Goal: Book appointment/travel/reservation

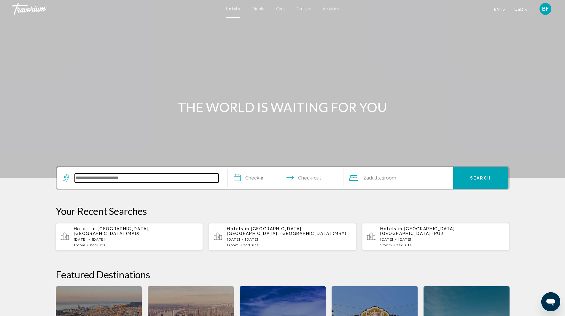
click at [147, 177] on input "Search widget" at bounding box center [147, 178] width 144 height 9
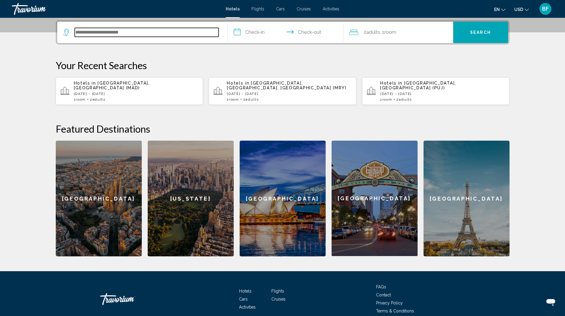
scroll to position [147, 0]
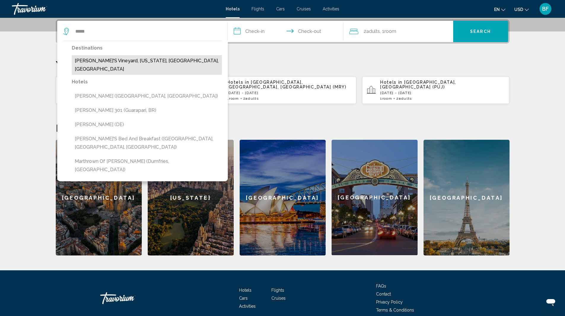
click at [153, 61] on button "Martha's Vineyard, Massachusetts, MA, United States" at bounding box center [147, 65] width 150 height 20
type input "**********"
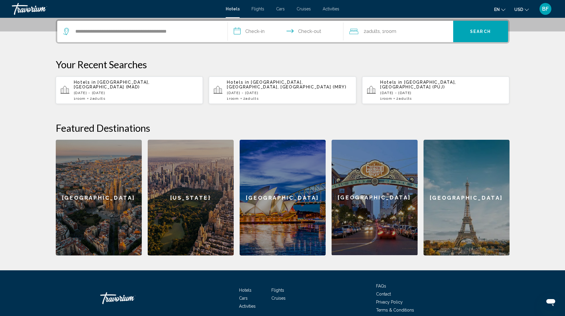
click at [256, 32] on input "**********" at bounding box center [287, 32] width 118 height 23
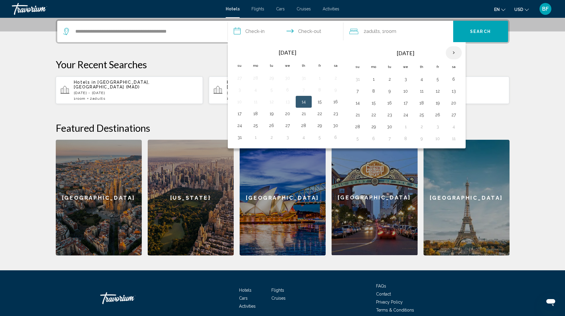
click at [455, 54] on th "Next month" at bounding box center [454, 52] width 16 height 13
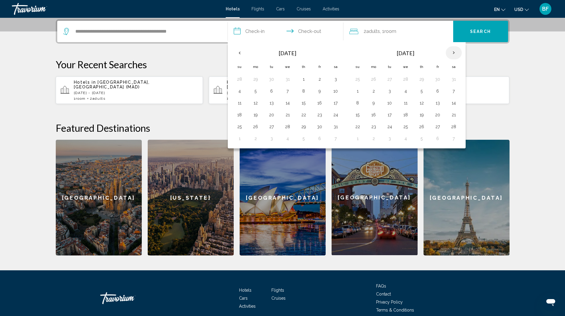
click at [455, 54] on th "Next month" at bounding box center [454, 52] width 16 height 13
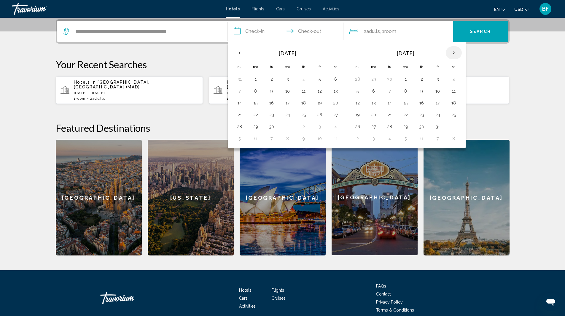
click at [455, 54] on th "Next month" at bounding box center [454, 52] width 16 height 13
click at [453, 92] on button "8" at bounding box center [453, 91] width 9 height 8
click at [357, 114] on button "16" at bounding box center [357, 115] width 9 height 8
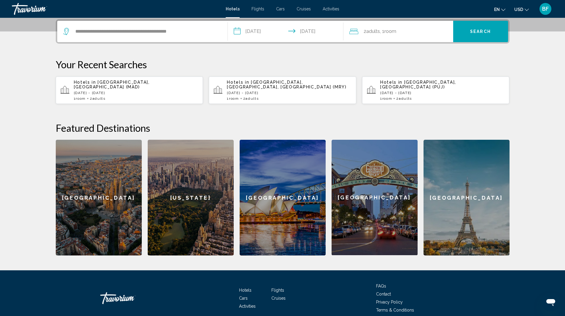
type input "**********"
click at [484, 29] on span "Search" at bounding box center [480, 31] width 21 height 5
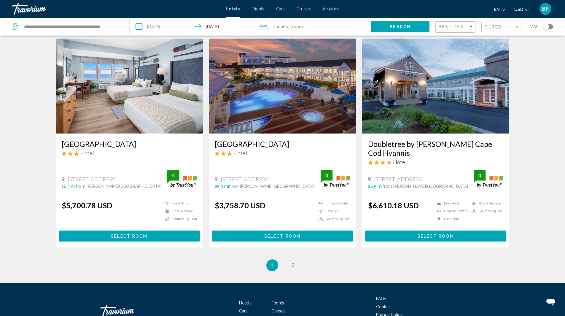
scroll to position [684, 0]
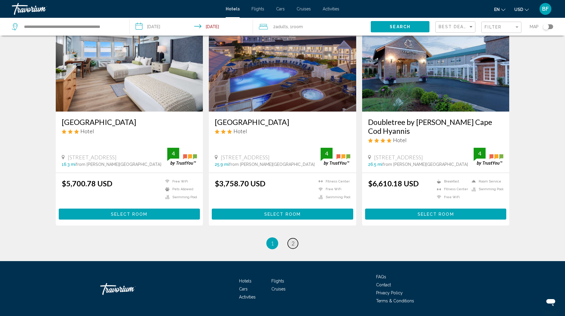
click at [294, 240] on span "2" at bounding box center [293, 243] width 3 height 7
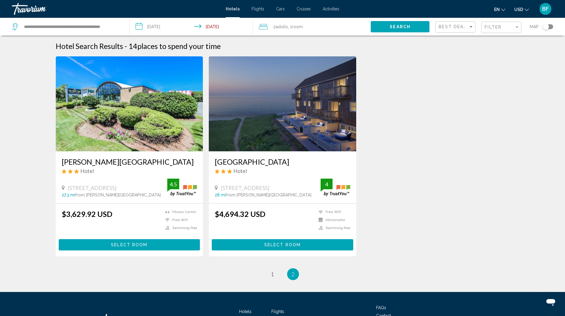
click at [290, 161] on h3 "Ocean Mist Beach Hotel & Suites" at bounding box center [283, 161] width 136 height 9
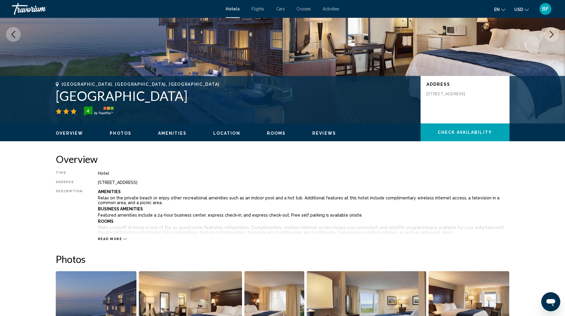
scroll to position [89, 0]
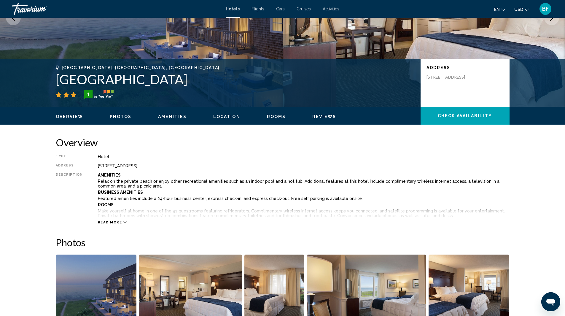
click at [111, 222] on span "Read more" at bounding box center [110, 223] width 24 height 4
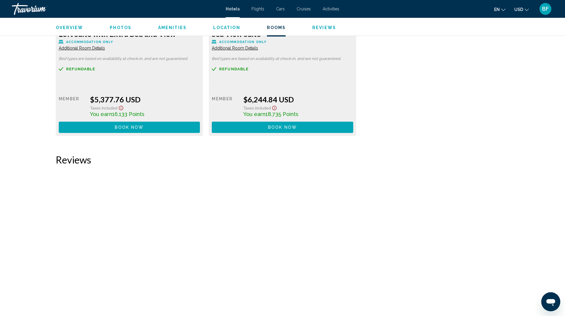
scroll to position [1514, 0]
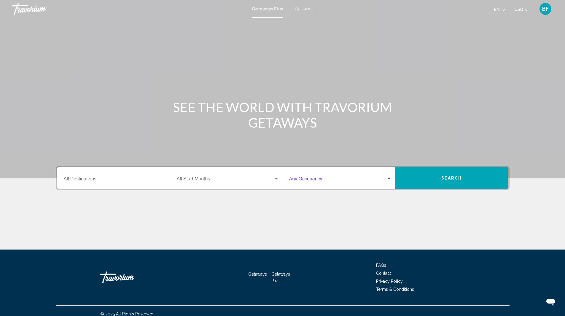
click at [389, 180] on div "Search widget" at bounding box center [389, 179] width 5 height 5
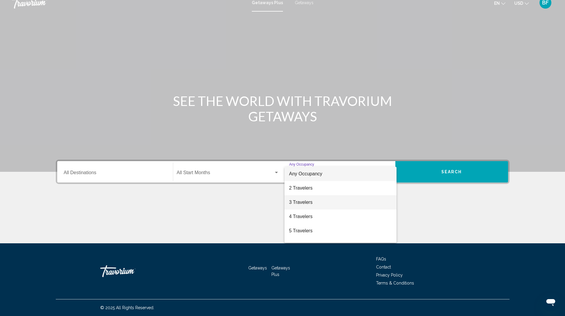
click at [305, 203] on span "3 Travelers" at bounding box center [340, 202] width 103 height 14
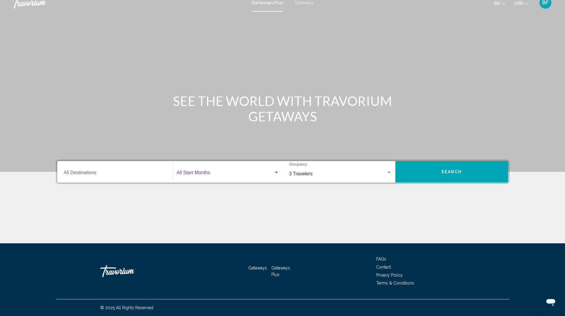
click at [275, 172] on div "Search widget" at bounding box center [276, 172] width 3 height 1
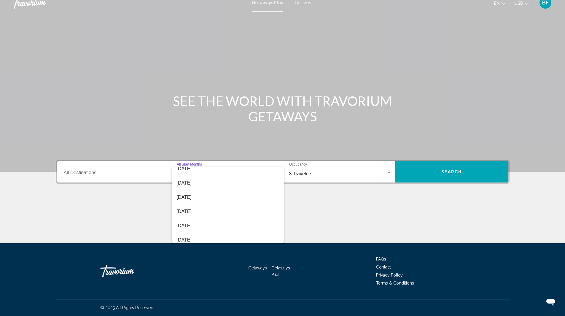
scroll to position [123, 0]
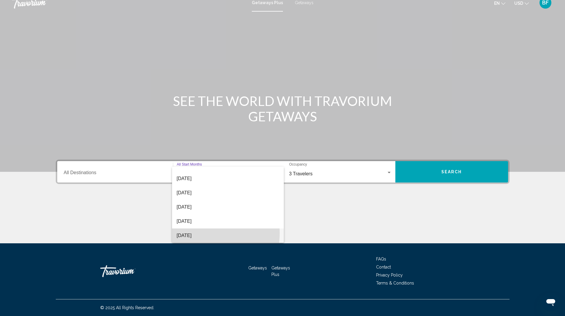
click at [192, 233] on span "[DATE]" at bounding box center [228, 236] width 102 height 14
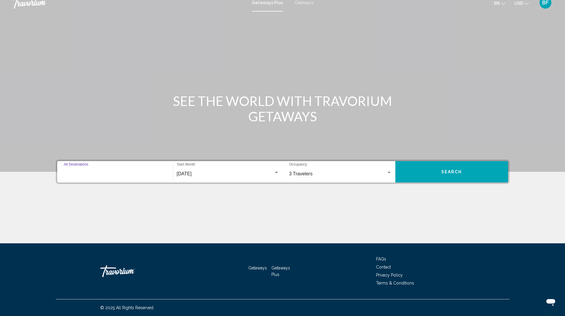
click at [93, 174] on input "Destination All Destinations" at bounding box center [115, 173] width 103 height 5
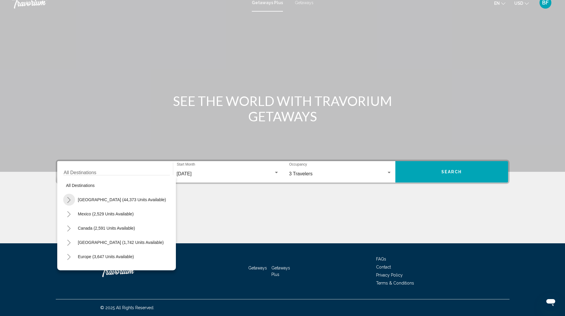
click at [68, 199] on icon "Toggle United States (44,373 units available)" at bounding box center [69, 200] width 4 height 6
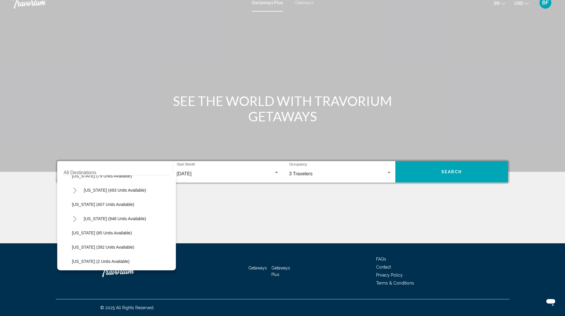
click at [75, 219] on icon "Toggle Massachusetts (948 units available)" at bounding box center [75, 219] width 4 height 6
click at [126, 219] on span "[US_STATE] (948 units available)" at bounding box center [115, 218] width 62 height 5
type input "**********"
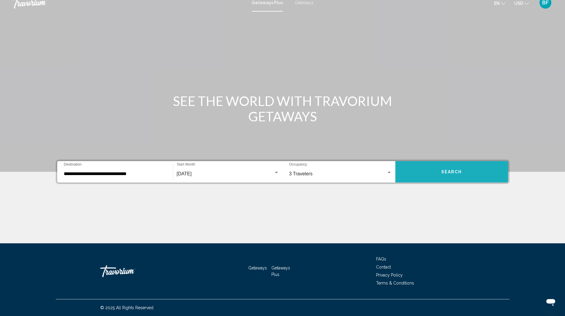
click at [462, 170] on button "Search" at bounding box center [452, 171] width 113 height 21
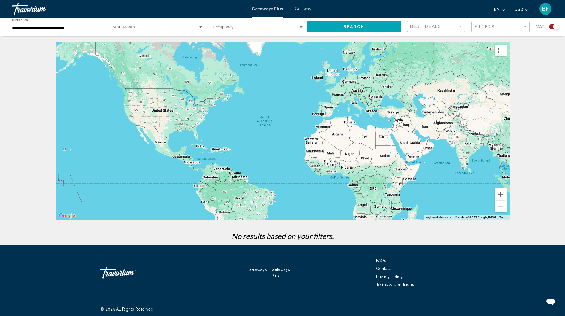
click at [199, 28] on div "Search widget" at bounding box center [200, 26] width 3 height 1
click at [203, 30] on span "All Start Months" at bounding box center [158, 28] width 91 height 12
click at [299, 28] on div "Search widget" at bounding box center [301, 27] width 5 height 5
click at [299, 28] on span "Any Occupancy" at bounding box center [258, 28] width 91 height 12
click at [213, 108] on div "Main content" at bounding box center [283, 131] width 454 height 178
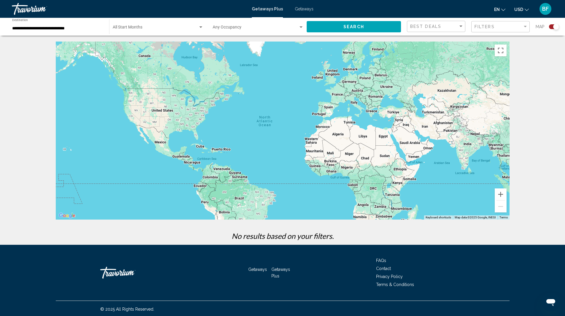
click at [213, 107] on div "Main content" at bounding box center [283, 131] width 454 height 178
click at [527, 28] on div "Filter" at bounding box center [525, 26] width 5 height 5
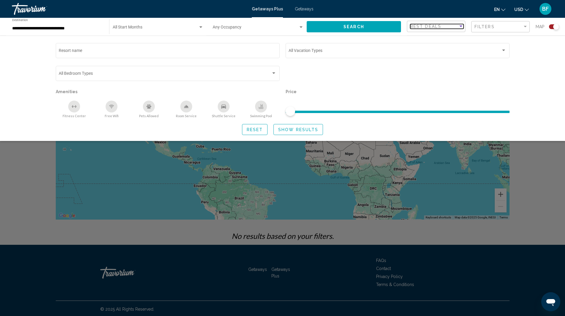
click at [462, 25] on div "Sort by" at bounding box center [461, 26] width 5 height 5
click at [300, 8] on div at bounding box center [282, 158] width 565 height 316
click at [301, 9] on span "Getaways" at bounding box center [304, 9] width 19 height 5
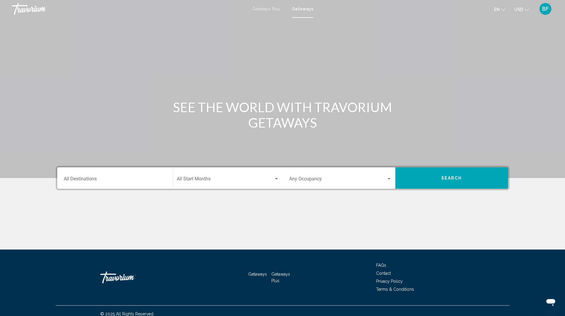
click at [160, 178] on input "Destination All Destinations" at bounding box center [115, 180] width 103 height 5
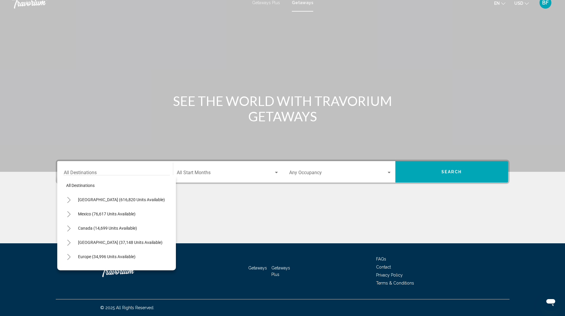
click at [71, 199] on icon "Toggle United States (616,820 units available)" at bounding box center [69, 200] width 4 height 6
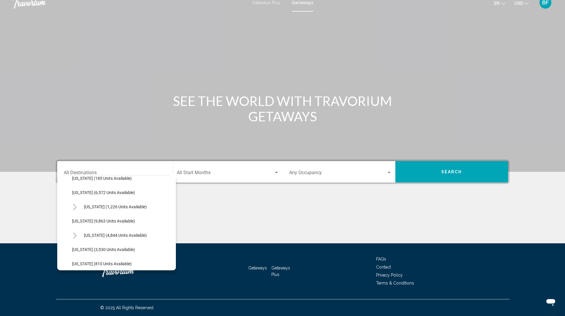
scroll to position [237, 0]
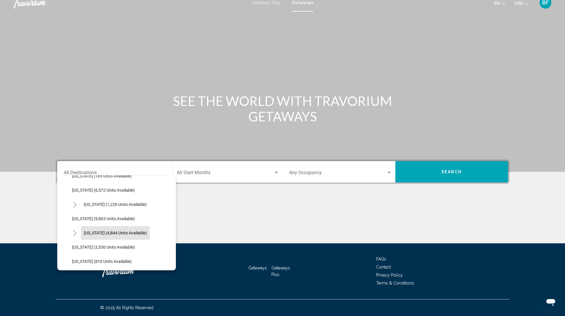
click at [101, 233] on span "[US_STATE] (4,844 units available)" at bounding box center [115, 233] width 63 height 5
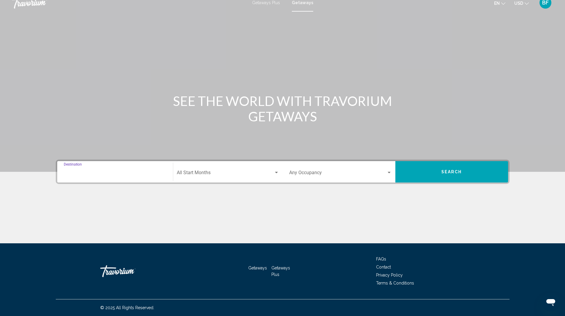
type input "**********"
click at [278, 174] on div "Search widget" at bounding box center [276, 172] width 5 height 5
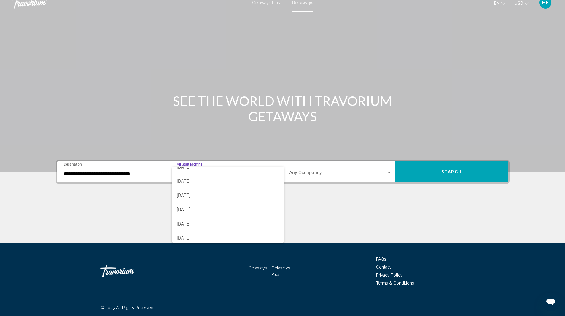
scroll to position [123, 0]
click at [207, 234] on span "[DATE]" at bounding box center [228, 236] width 102 height 14
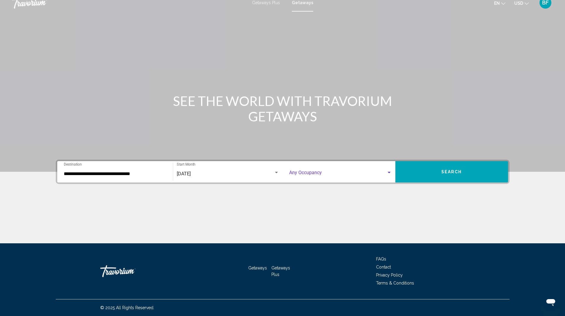
click at [389, 173] on div "Search widget" at bounding box center [389, 172] width 3 height 1
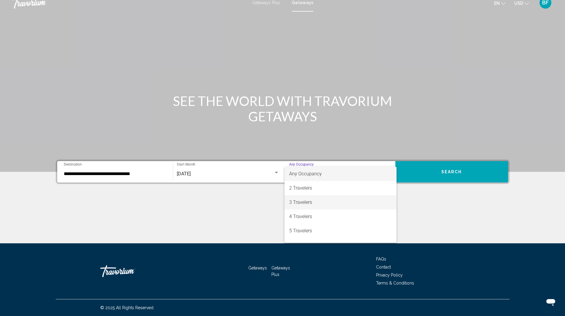
click at [332, 203] on span "3 Travelers" at bounding box center [340, 202] width 103 height 14
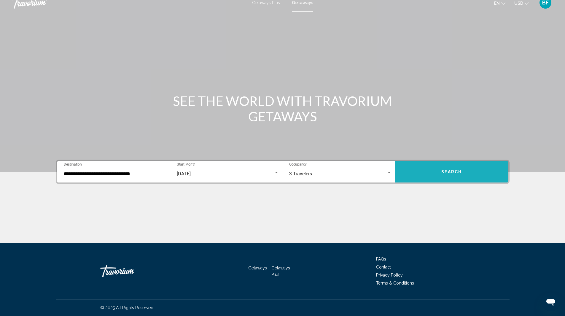
click at [453, 172] on span "Search" at bounding box center [452, 172] width 21 height 5
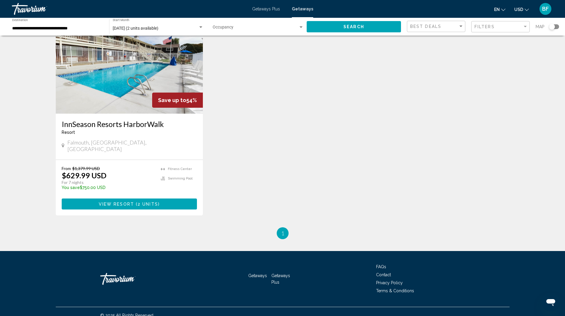
scroll to position [45, 0]
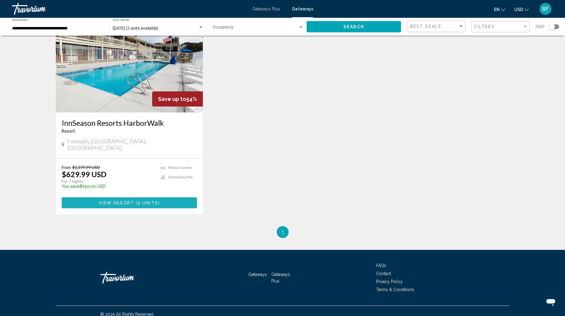
click at [115, 200] on span "View Resort ( 2 units )" at bounding box center [129, 202] width 61 height 5
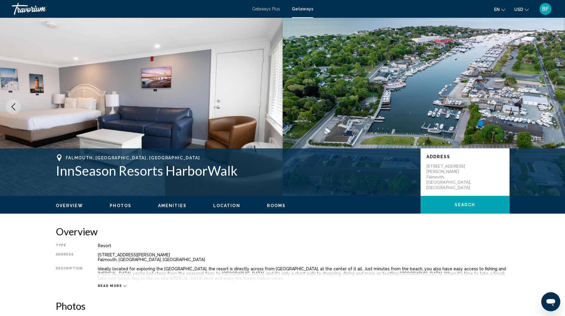
click at [112, 287] on span "Read more" at bounding box center [110, 286] width 24 height 4
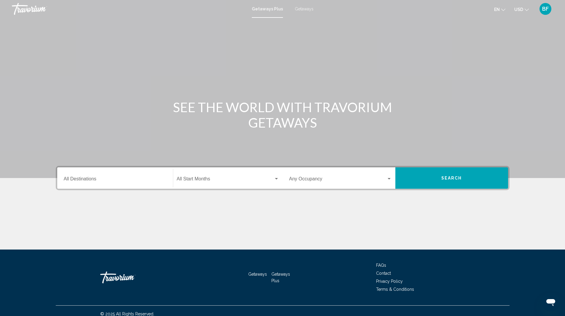
click at [301, 9] on span "Getaways" at bounding box center [304, 9] width 19 height 5
click at [135, 180] on input "Destination All Destinations" at bounding box center [115, 180] width 103 height 5
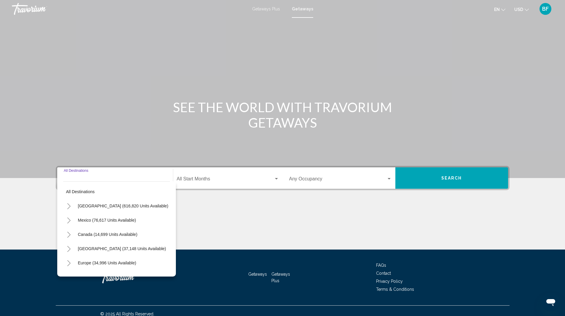
scroll to position [6, 0]
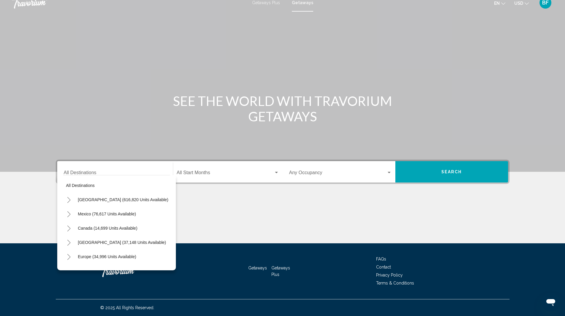
drag, startPoint x: 98, startPoint y: 164, endPoint x: 52, endPoint y: 169, distance: 46.2
click at [52, 169] on div "Destination All Destinations All destinations United States (616,820 units avai…" at bounding box center [283, 202] width 478 height 84
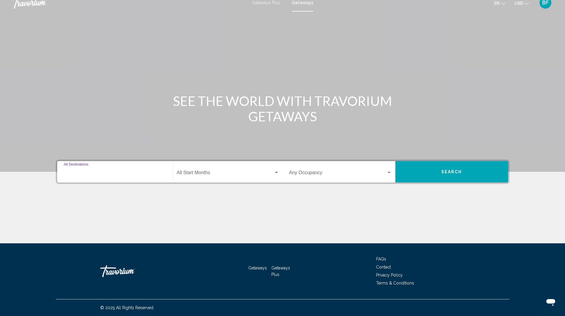
drag, startPoint x: 97, startPoint y: 172, endPoint x: 64, endPoint y: 169, distance: 34.0
click at [64, 169] on div "Destination All Destinations" at bounding box center [115, 172] width 103 height 19
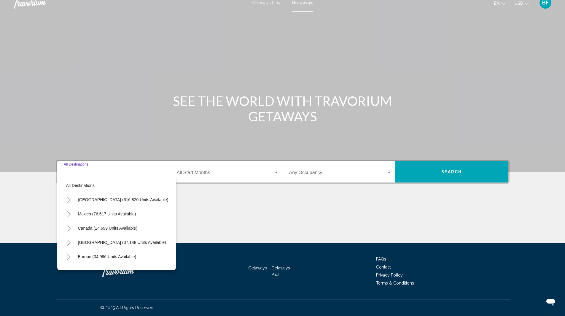
click at [547, 2] on span "BF" at bounding box center [546, 3] width 7 height 6
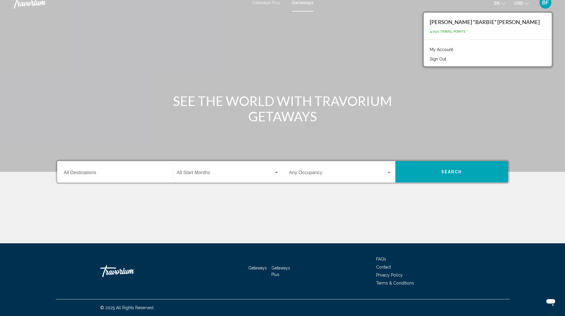
click at [449, 58] on button "Sign Out" at bounding box center [438, 59] width 22 height 8
